Goal: Complete application form

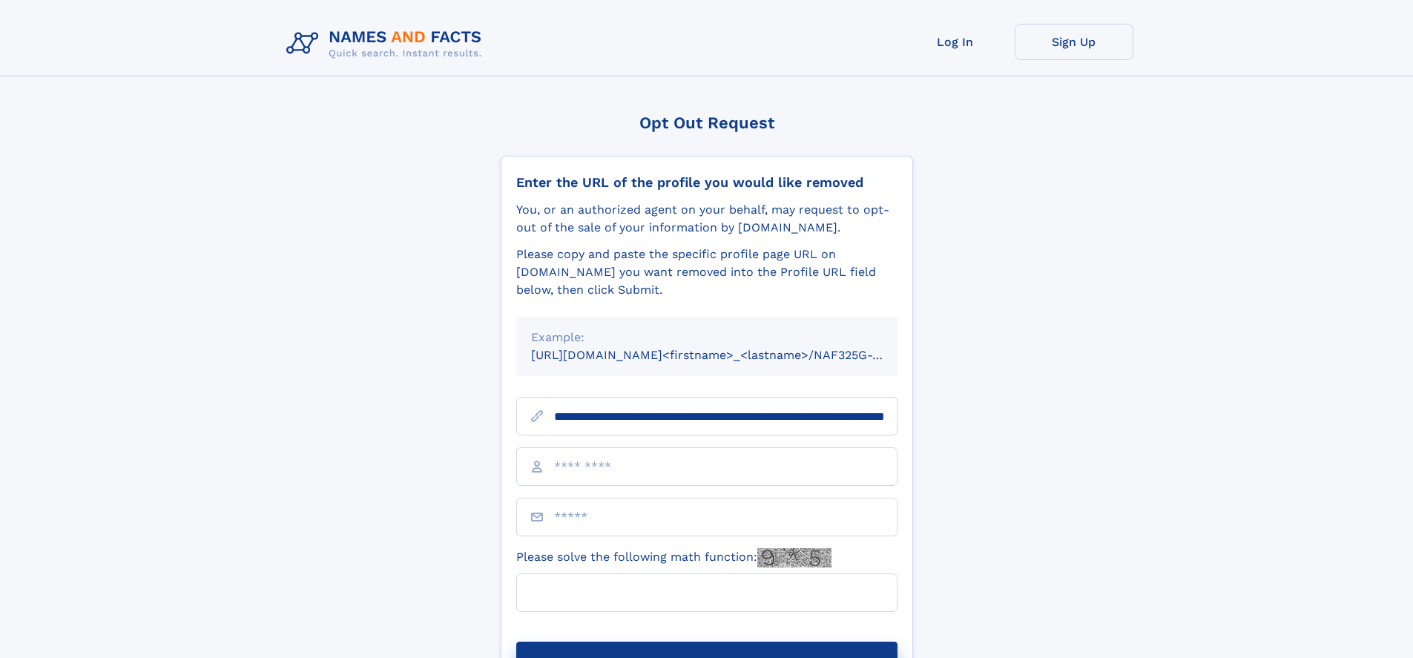
scroll to position [0, 150]
type input "**********"
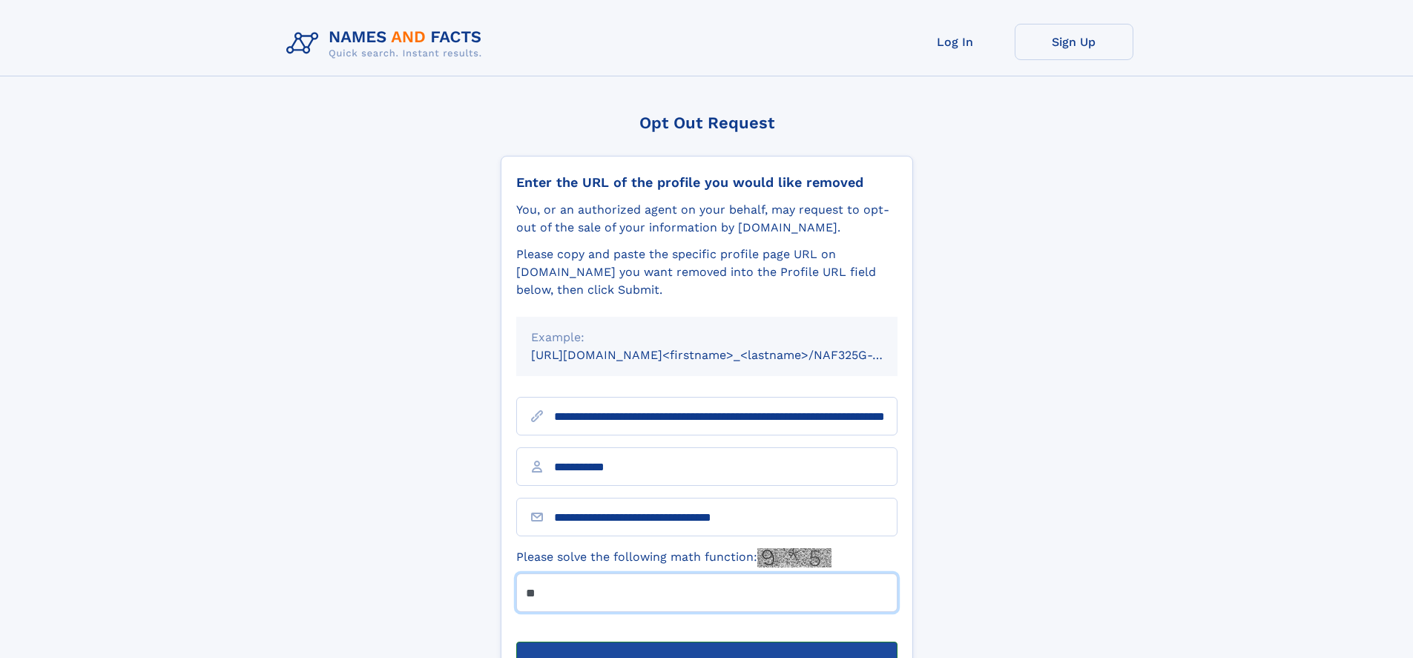
type input "**"
click at [706, 642] on button "Submit Opt Out Request" at bounding box center [706, 665] width 381 height 47
